Goal: Check status: Check status

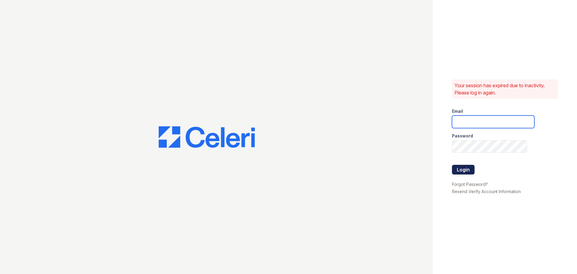
type input "[DOMAIN_NAME][EMAIL_ADDRESS][DOMAIN_NAME]"
click at [457, 167] on button "Login" at bounding box center [463, 170] width 23 height 10
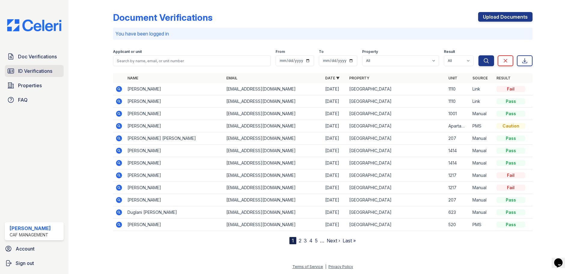
click at [35, 73] on span "ID Verifications" at bounding box center [35, 70] width 34 height 7
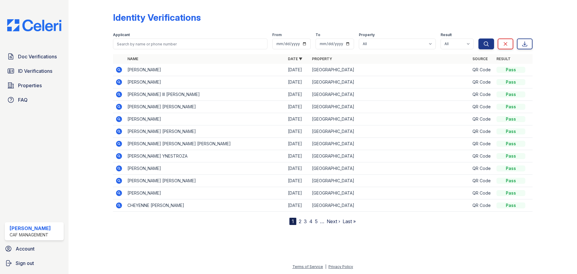
click at [133, 63] on th "Name" at bounding box center [205, 59] width 160 height 10
click at [151, 44] on input "search" at bounding box center [190, 43] width 154 height 11
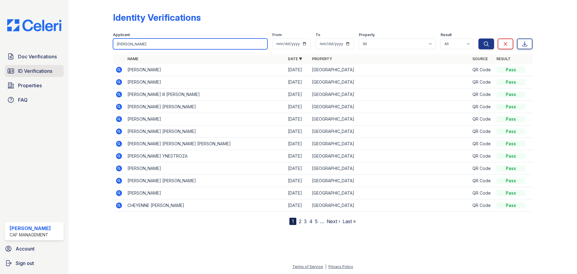
type input "ARIANAS"
click at [11, 69] on icon at bounding box center [10, 70] width 7 height 7
click at [162, 48] on input "search" at bounding box center [190, 43] width 154 height 11
type input "ARIANAS"
click at [478, 38] on button "Search" at bounding box center [486, 43] width 16 height 11
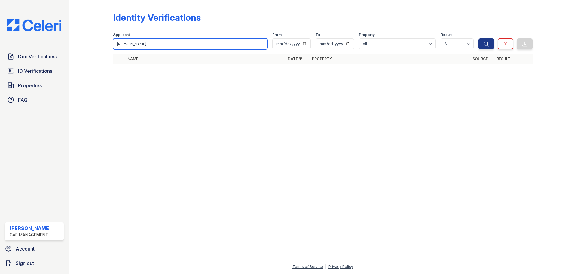
click at [139, 43] on input "ARIANAS" at bounding box center [190, 43] width 154 height 11
type input "ARIANA MELIAN"
click at [478, 38] on button "Search" at bounding box center [486, 43] width 16 height 11
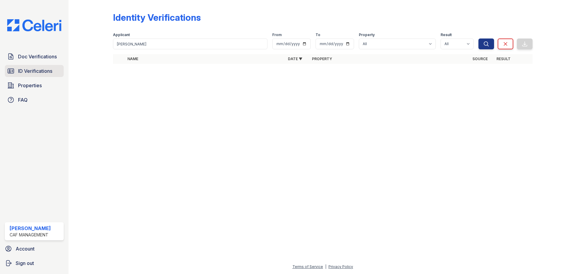
click at [35, 70] on span "ID Verifications" at bounding box center [35, 70] width 34 height 7
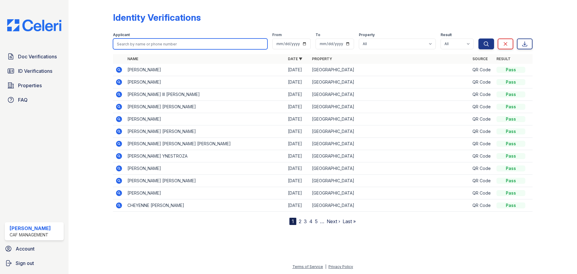
click at [156, 44] on input "search" at bounding box center [190, 43] width 154 height 11
type input "ARIANA MELIAN"
click at [478, 38] on button "Search" at bounding box center [486, 43] width 16 height 11
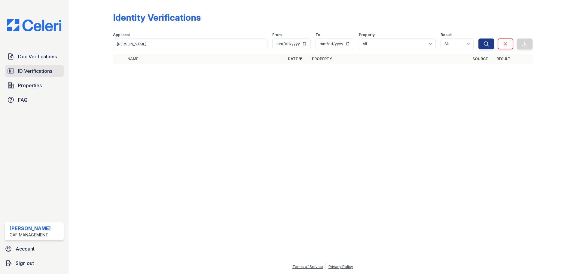
click at [14, 74] on icon at bounding box center [10, 70] width 7 height 7
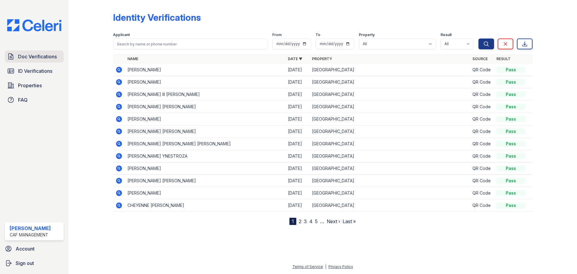
click at [40, 54] on span "Doc Verifications" at bounding box center [37, 56] width 39 height 7
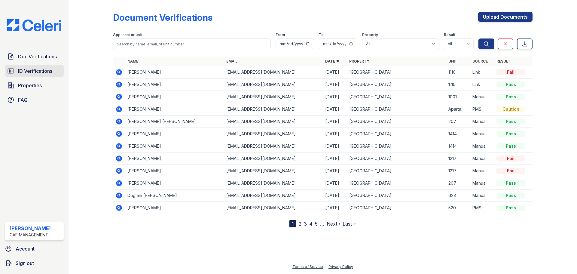
click at [35, 69] on span "ID Verifications" at bounding box center [35, 70] width 34 height 7
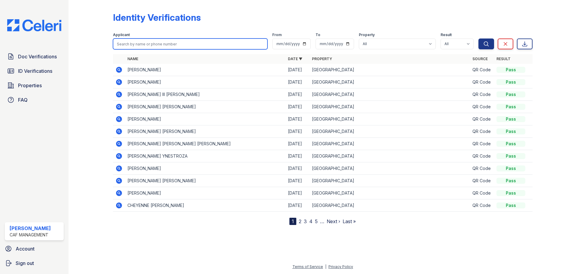
click at [187, 42] on input "search" at bounding box center [190, 43] width 154 height 11
type input "ARIANA"
click at [478, 38] on button "Search" at bounding box center [486, 43] width 16 height 11
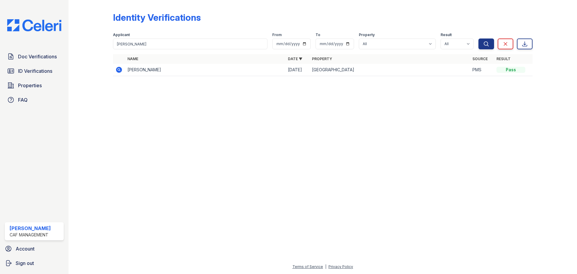
click at [119, 72] on icon at bounding box center [119, 70] width 6 height 6
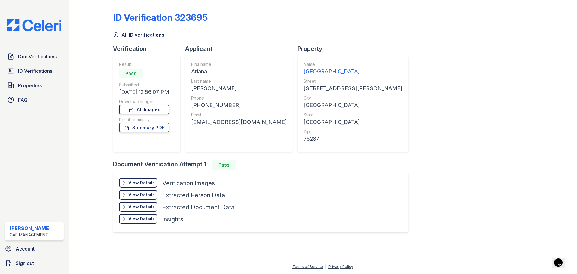
click at [159, 107] on link "All Images" at bounding box center [144, 110] width 50 height 10
click at [139, 183] on div "View Details" at bounding box center [141, 183] width 26 height 6
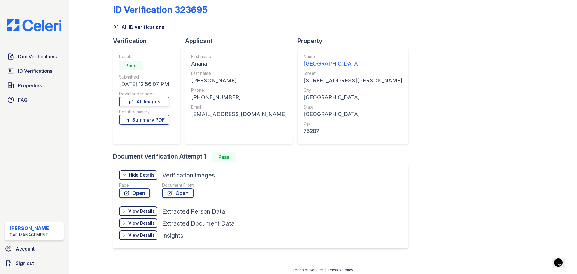
scroll to position [11, 0]
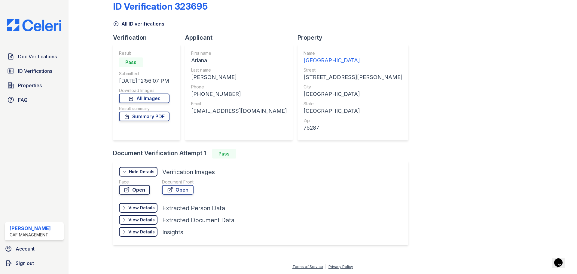
click at [137, 187] on link "Open" at bounding box center [134, 190] width 31 height 10
click at [153, 207] on div "View Details" at bounding box center [141, 208] width 26 height 6
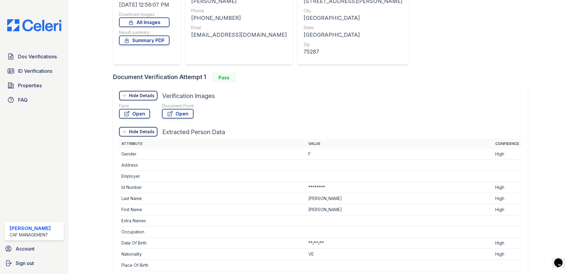
scroll to position [131, 0]
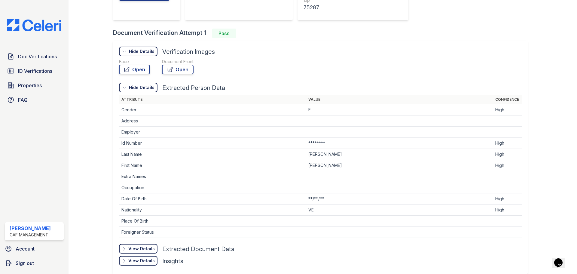
click at [149, 247] on div "View Details" at bounding box center [141, 249] width 26 height 6
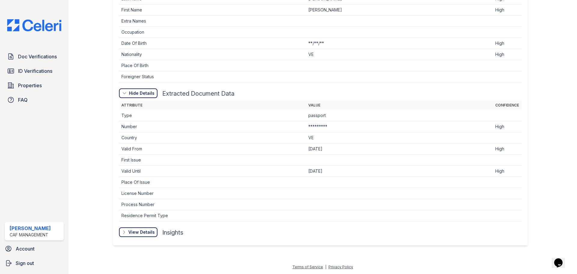
scroll to position [287, 0]
click at [137, 236] on div "View Details Details" at bounding box center [138, 232] width 38 height 10
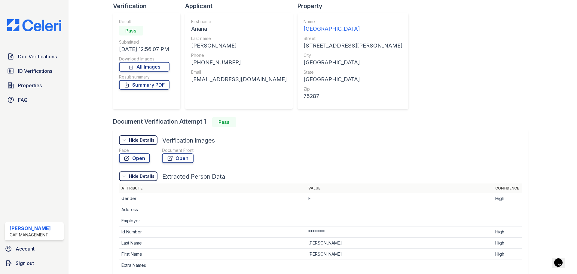
scroll to position [0, 0]
